Goal: Check status: Check status

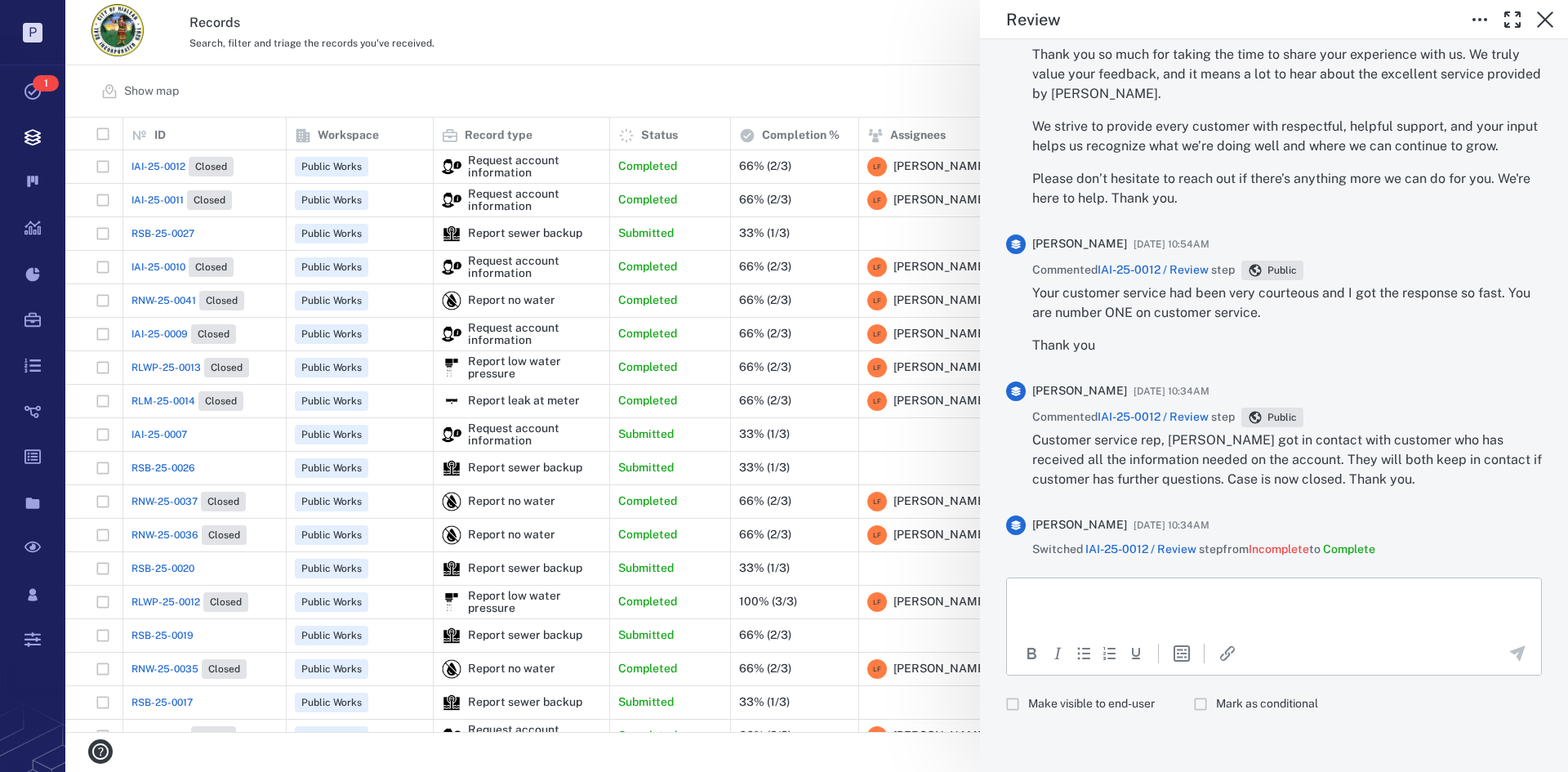
scroll to position [674, 0]
click at [1539, 18] on icon "button" at bounding box center [1545, 19] width 19 height 19
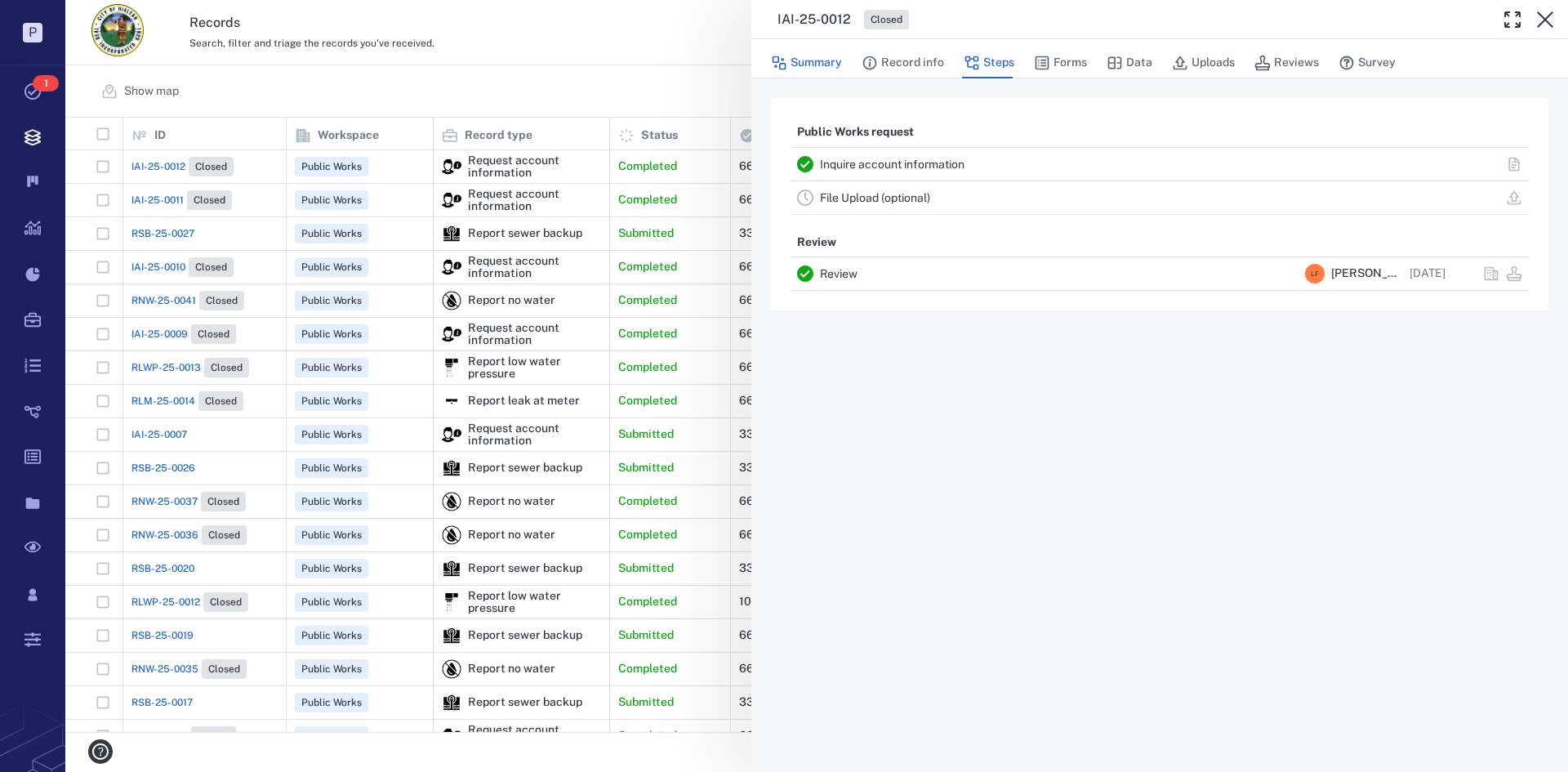
click at [812, 57] on button "Summary" at bounding box center [806, 63] width 71 height 31
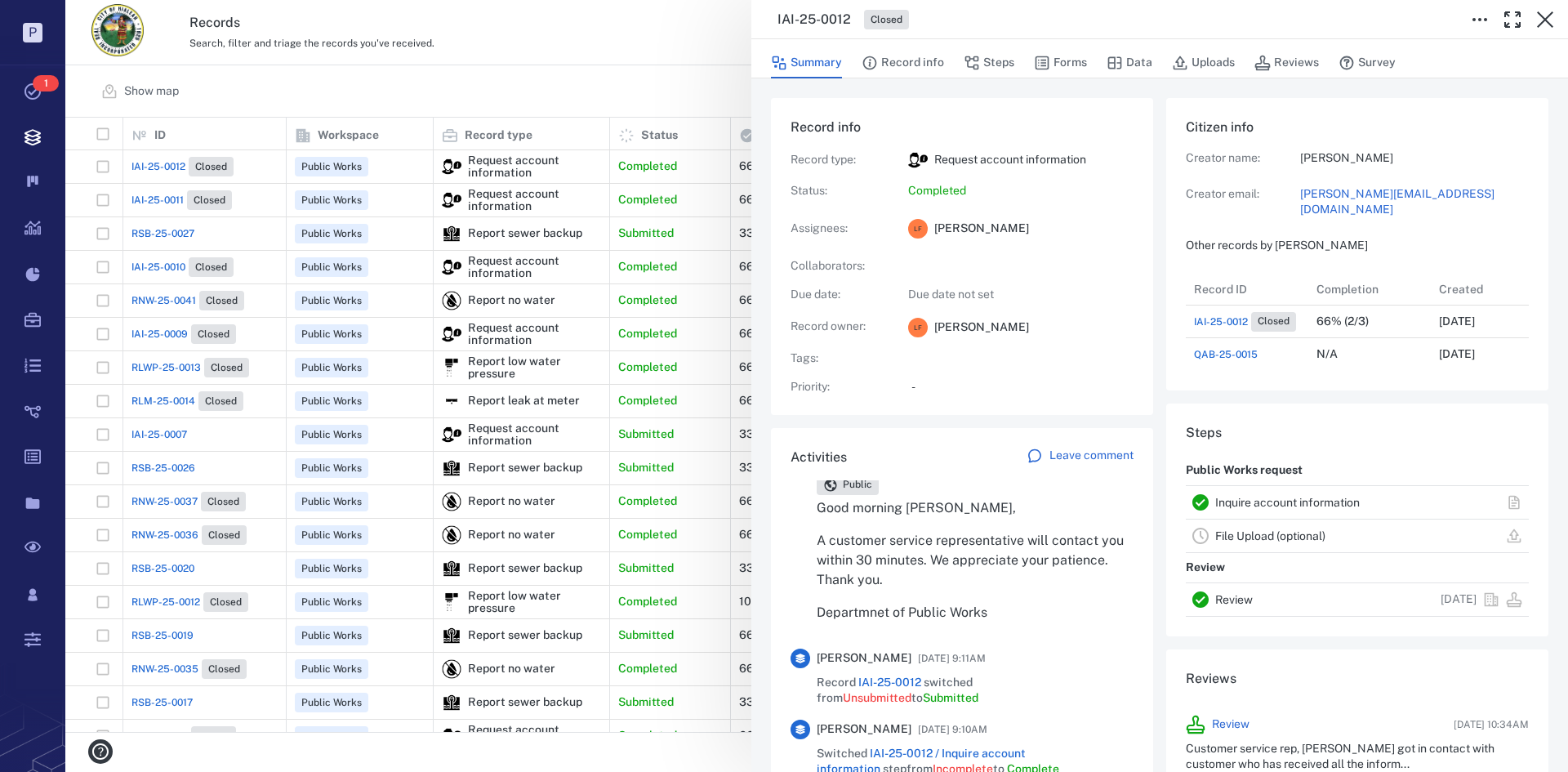
drag, startPoint x: 986, startPoint y: 63, endPoint x: 945, endPoint y: 66, distance: 41.1
click at [986, 63] on button "Steps" at bounding box center [989, 63] width 50 height 31
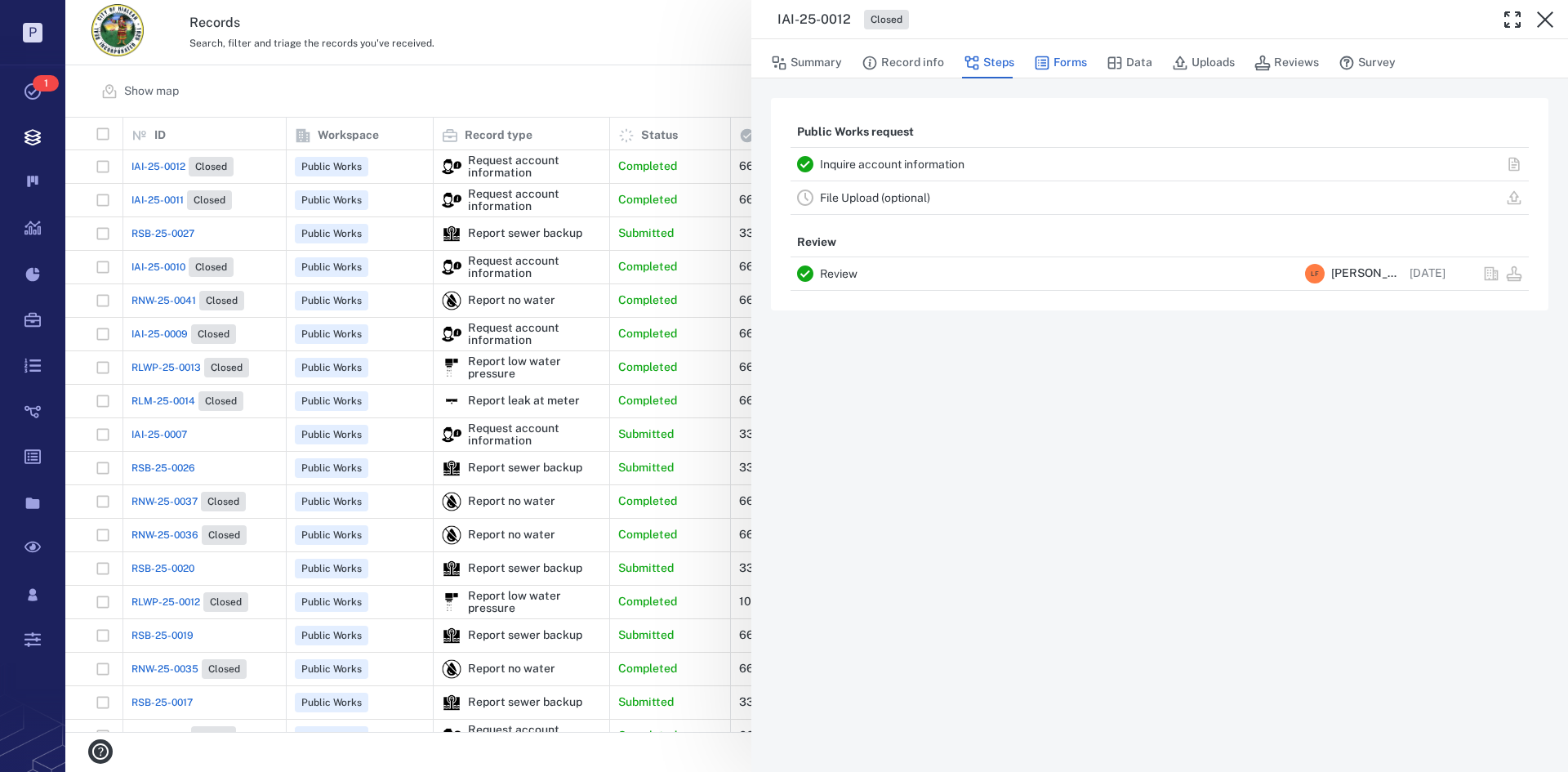
click at [1050, 55] on button "Forms" at bounding box center [1060, 63] width 53 height 31
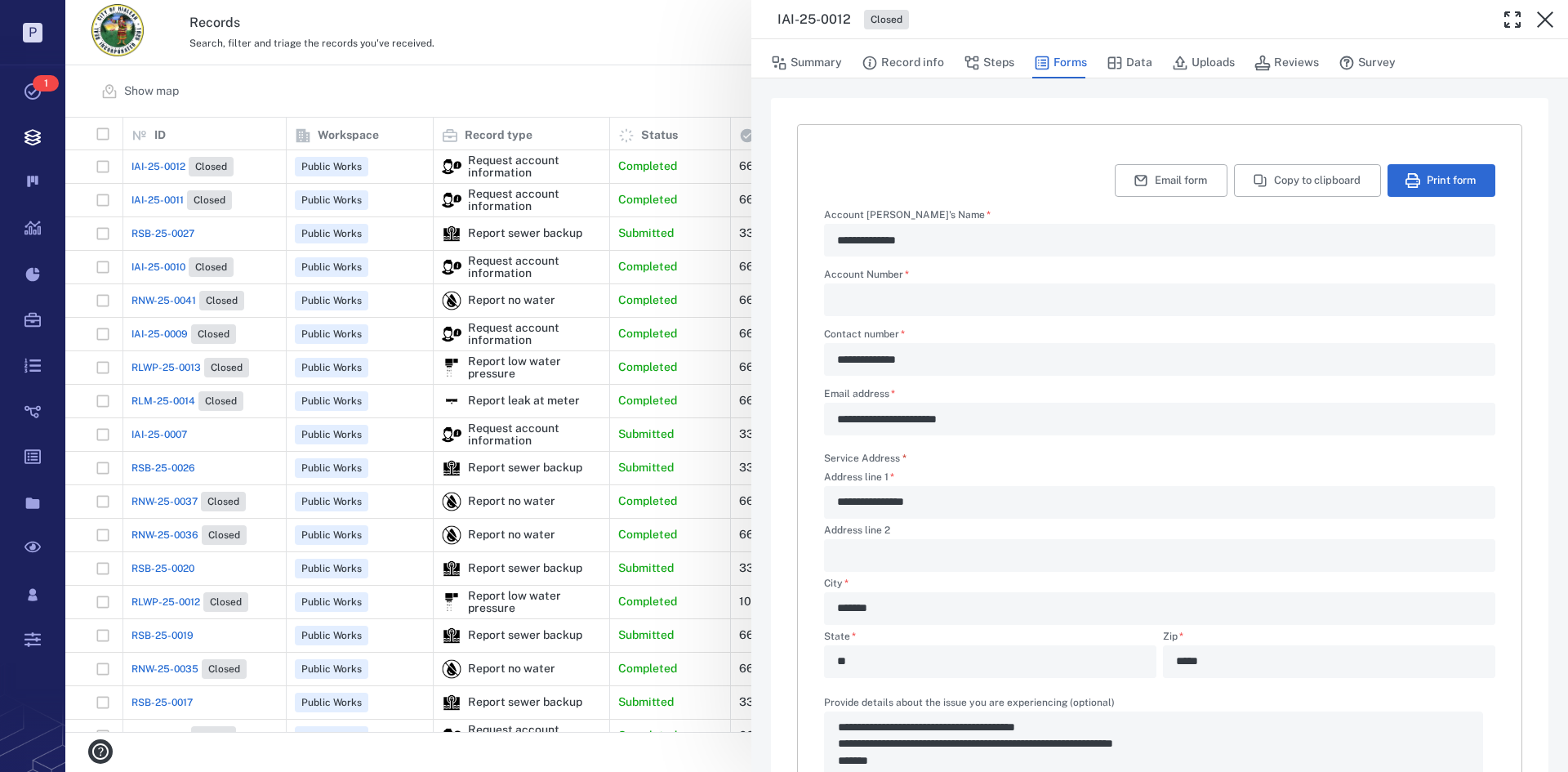
type textarea "*"
click at [1541, 25] on icon "button" at bounding box center [1545, 19] width 17 height 17
